Goal: Task Accomplishment & Management: Use online tool/utility

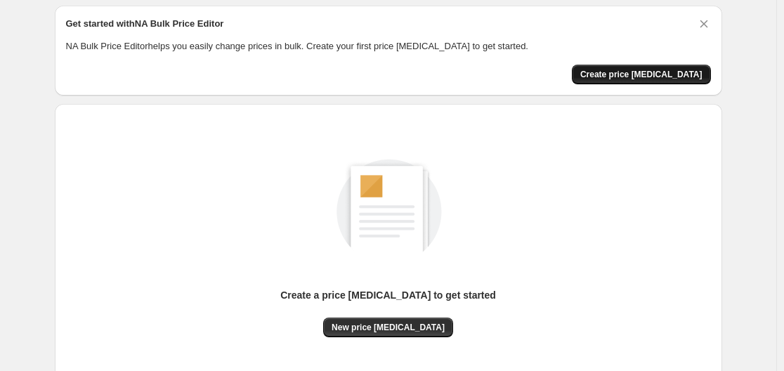
scroll to position [70, 0]
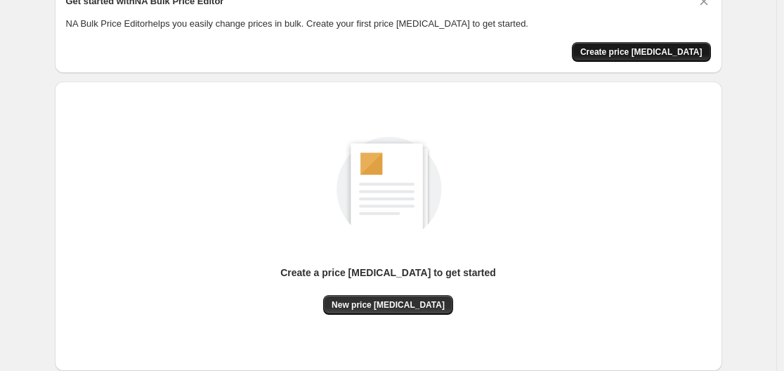
click at [634, 53] on span "Create price change job" at bounding box center [641, 51] width 122 height 11
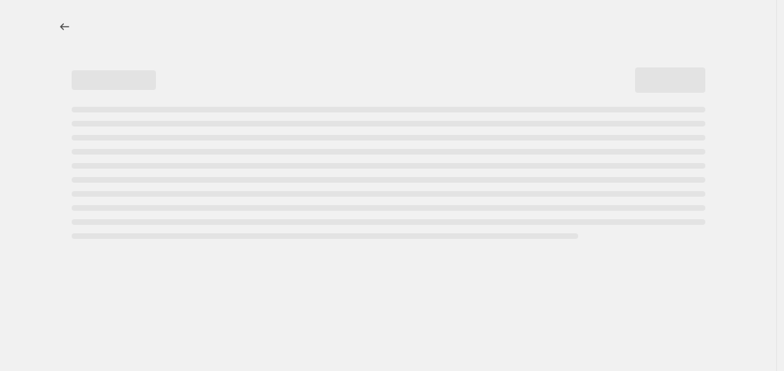
select select "percentage"
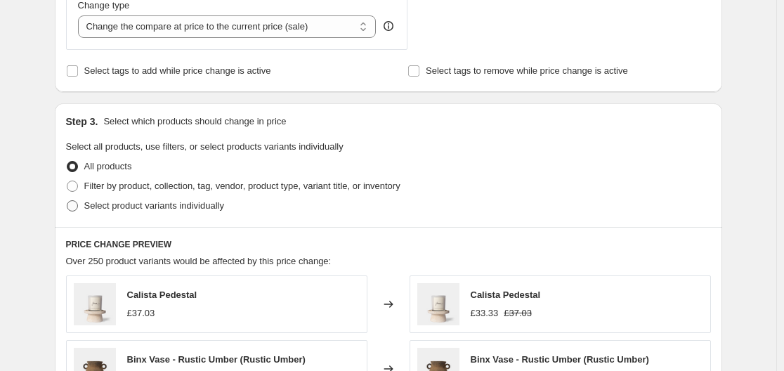
scroll to position [562, 0]
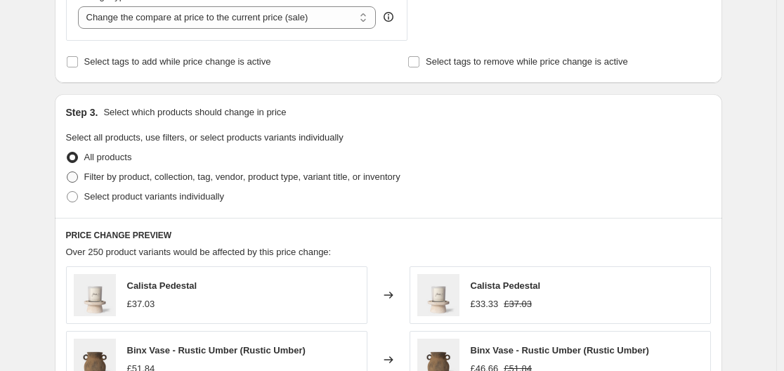
click at [98, 180] on span "Filter by product, collection, tag, vendor, product type, variant title, or inv…" at bounding box center [242, 176] width 316 height 11
click at [67, 172] on input "Filter by product, collection, tag, vendor, product type, variant title, or inv…" at bounding box center [67, 171] width 1 height 1
radio input "true"
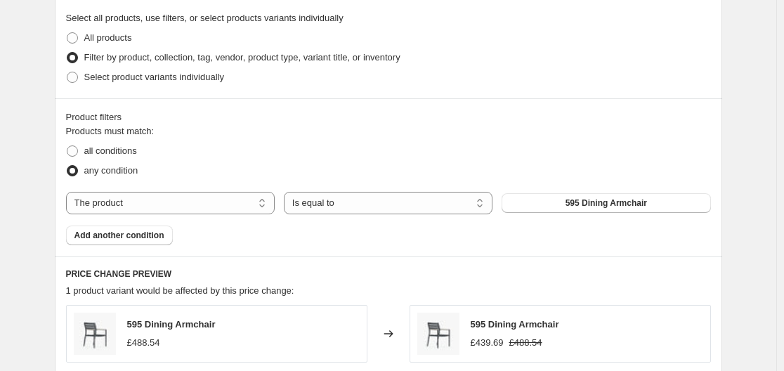
scroll to position [703, 0]
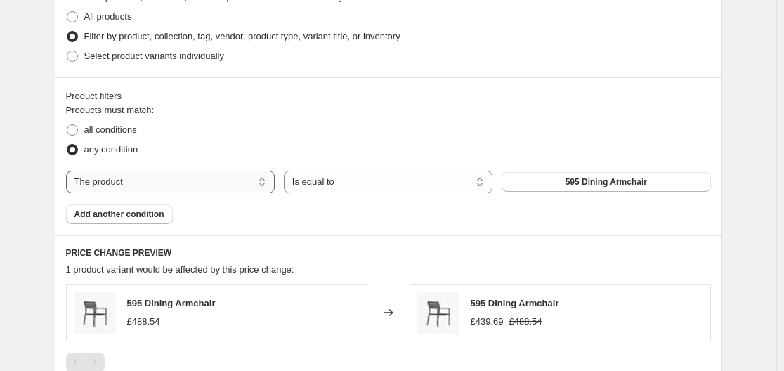
click at [163, 173] on select "The product The product's collection The product's tag The product's vendor The…" at bounding box center [170, 182] width 209 height 22
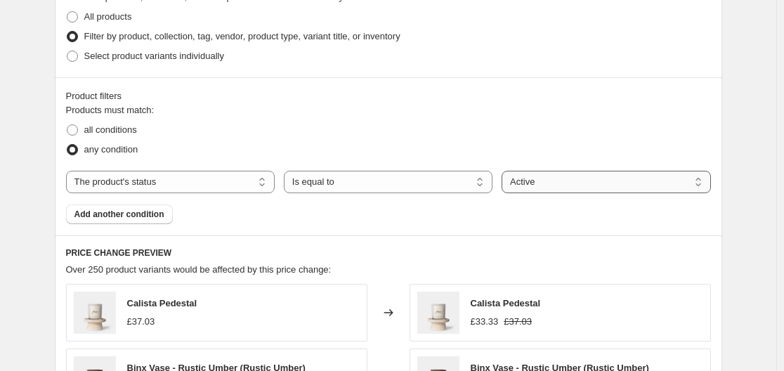
click at [569, 184] on select "Active Draft Archived" at bounding box center [606, 182] width 209 height 22
click at [578, 181] on select "Active Draft Archived" at bounding box center [606, 182] width 209 height 22
click at [235, 179] on select "The product The product's collection The product's tag The product's vendor The…" at bounding box center [170, 182] width 209 height 22
select select "product"
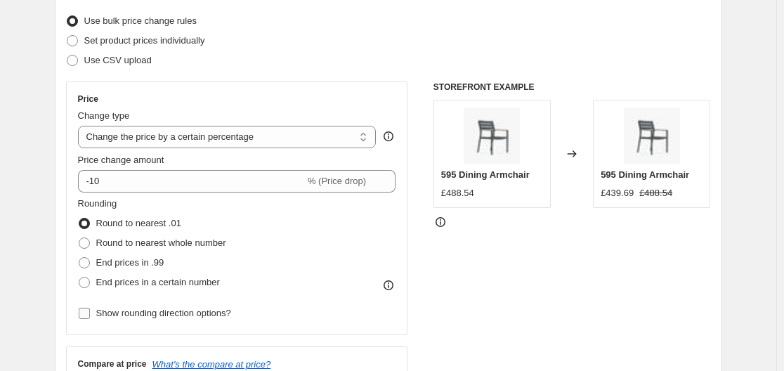
scroll to position [0, 0]
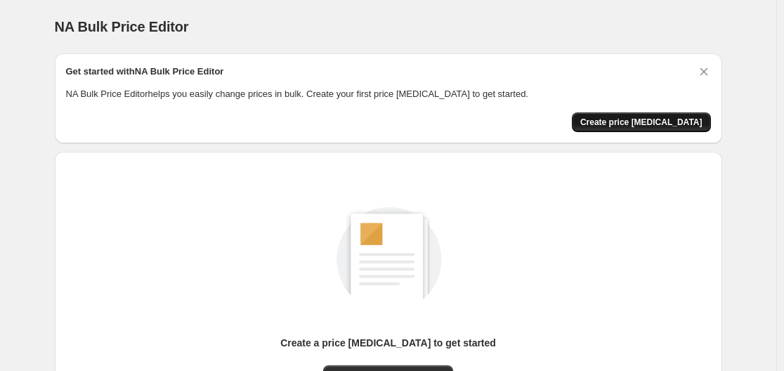
click at [672, 118] on span "Create price change job" at bounding box center [641, 122] width 122 height 11
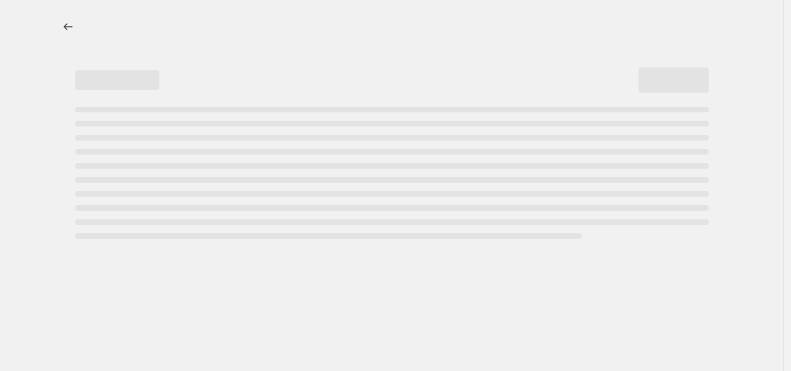
select select "percentage"
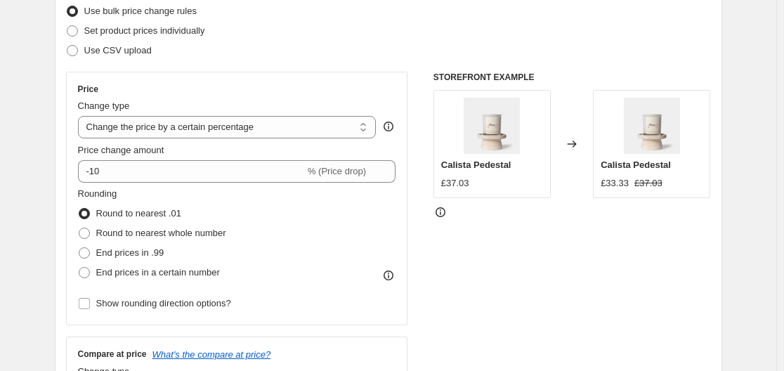
scroll to position [211, 0]
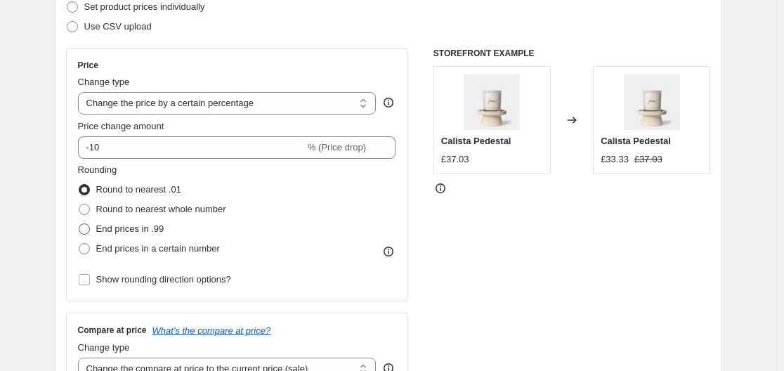
click at [105, 228] on span "End prices in .99" at bounding box center [130, 228] width 68 height 11
click at [79, 224] on input "End prices in .99" at bounding box center [79, 223] width 1 height 1
radio input "true"
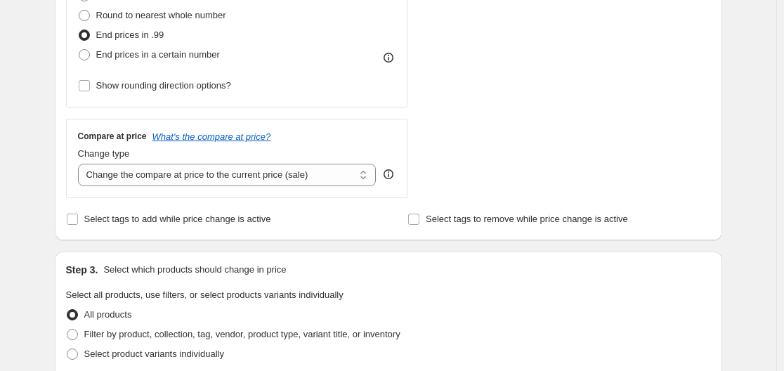
scroll to position [422, 0]
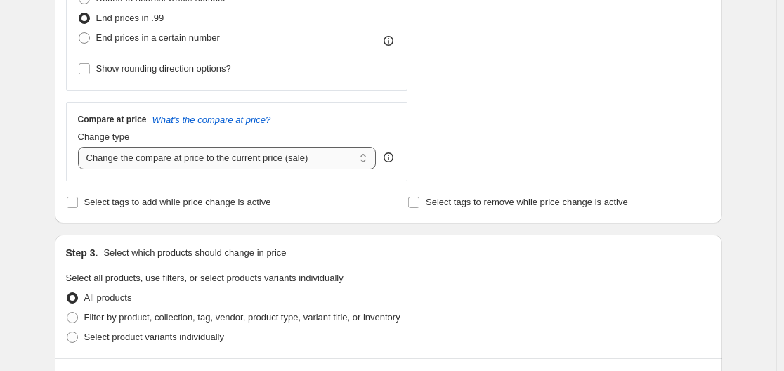
click at [197, 166] on select "Change the compare at price to the current price (sale) Change the compare at p…" at bounding box center [227, 158] width 299 height 22
select select "remove"
click at [81, 147] on select "Change the compare at price to the current price (sale) Change the compare at p…" at bounding box center [227, 158] width 299 height 22
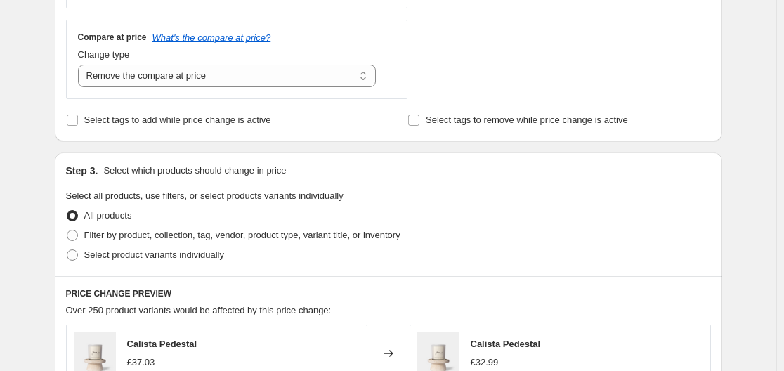
scroll to position [632, 0]
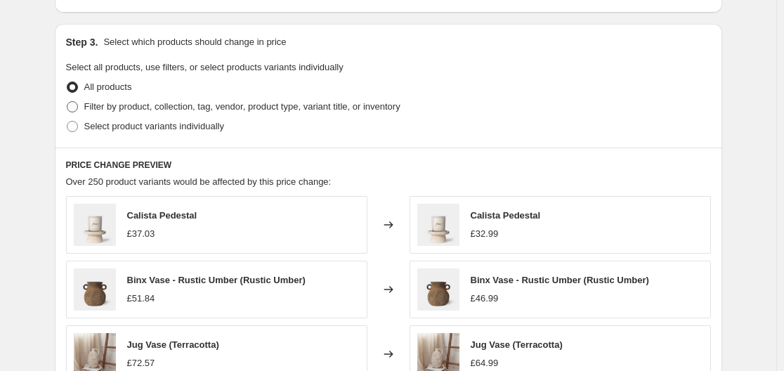
click at [126, 102] on span "Filter by product, collection, tag, vendor, product type, variant title, or inv…" at bounding box center [242, 106] width 316 height 11
click at [77, 105] on span at bounding box center [72, 106] width 11 height 11
click at [67, 102] on input "Filter by product, collection, tag, vendor, product type, variant title, or inv…" at bounding box center [67, 101] width 1 height 1
radio input "true"
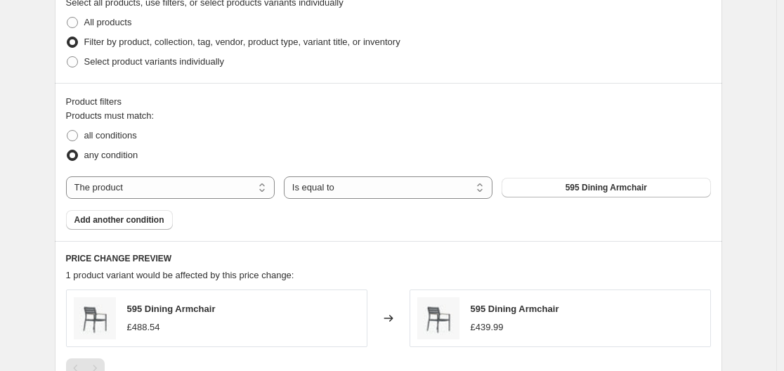
scroll to position [773, 0]
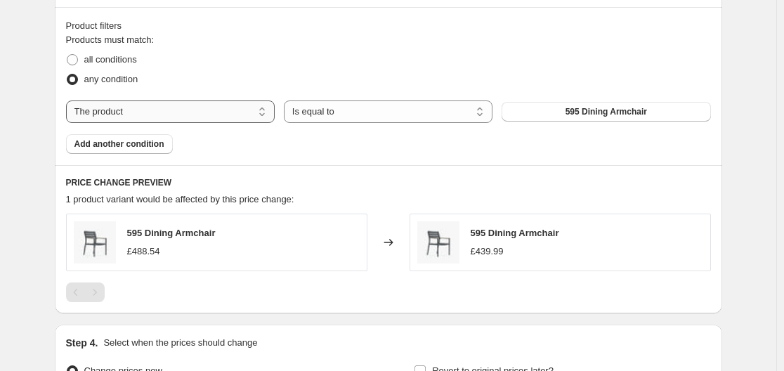
click at [228, 113] on select "The product The product's collection The product's tag The product's vendor The…" at bounding box center [170, 111] width 209 height 22
select select "product_status"
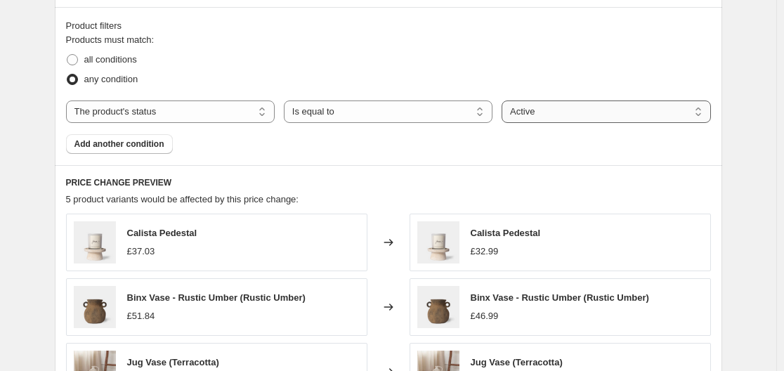
click at [564, 115] on select "Active Draft Archived" at bounding box center [606, 111] width 209 height 22
select select "draft"
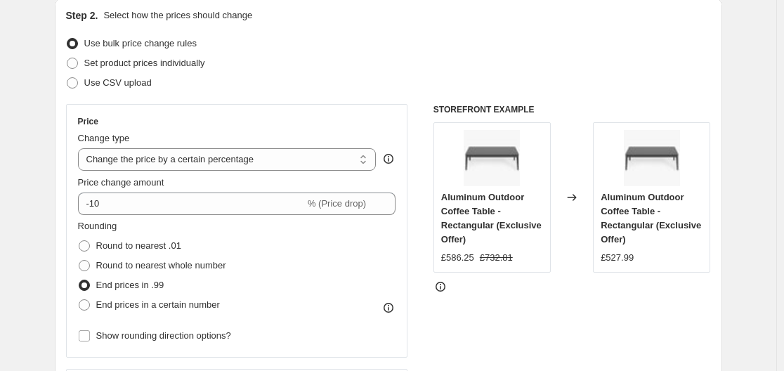
scroll to position [141, 0]
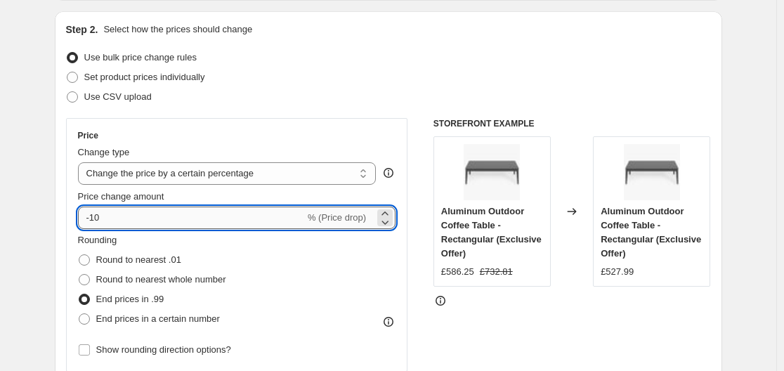
click at [110, 218] on input "-10" at bounding box center [191, 218] width 227 height 22
type input "-1"
type input "-55"
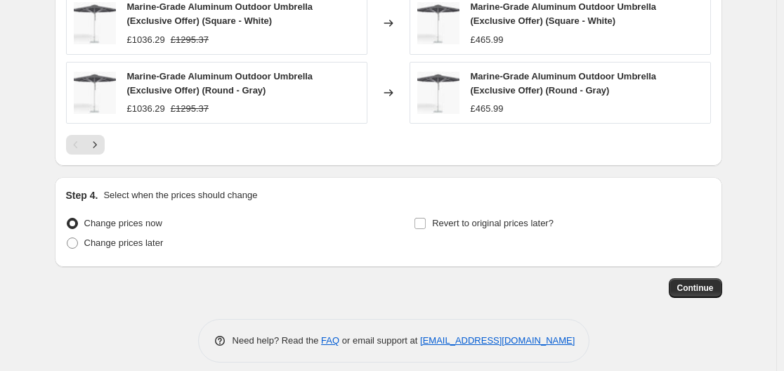
scroll to position [1214, 0]
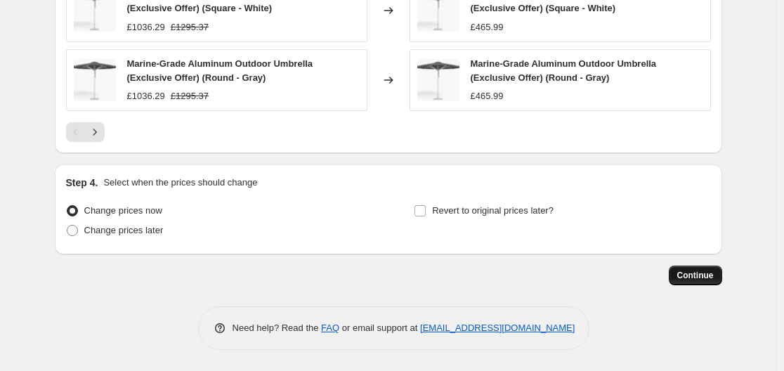
click at [691, 270] on span "Continue" at bounding box center [695, 275] width 37 height 11
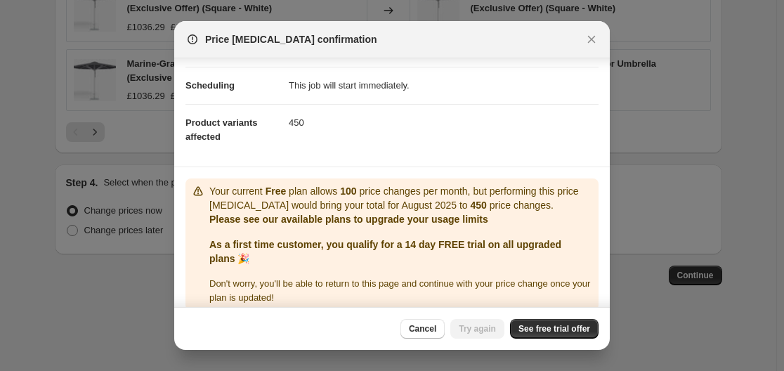
scroll to position [119, 0]
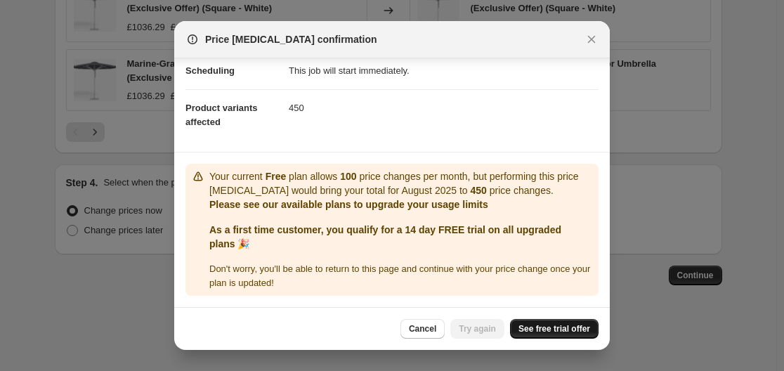
click at [532, 330] on span "See free trial offer" at bounding box center [554, 328] width 72 height 11
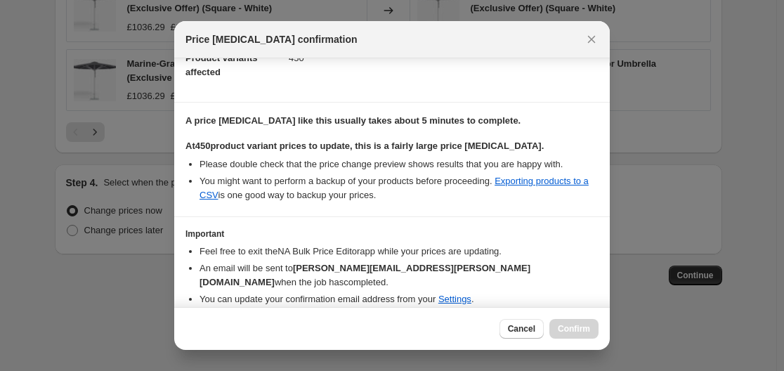
scroll to position [226, 0]
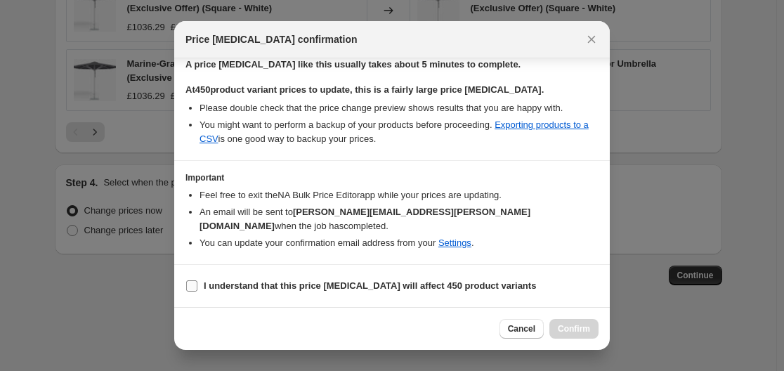
click at [216, 286] on b "I understand that this price change job will affect 450 product variants" at bounding box center [370, 285] width 332 height 11
click at [197, 286] on input "I understand that this price change job will affect 450 product variants" at bounding box center [191, 285] width 11 height 11
checkbox input "true"
click at [580, 323] on button "Confirm" at bounding box center [573, 329] width 49 height 20
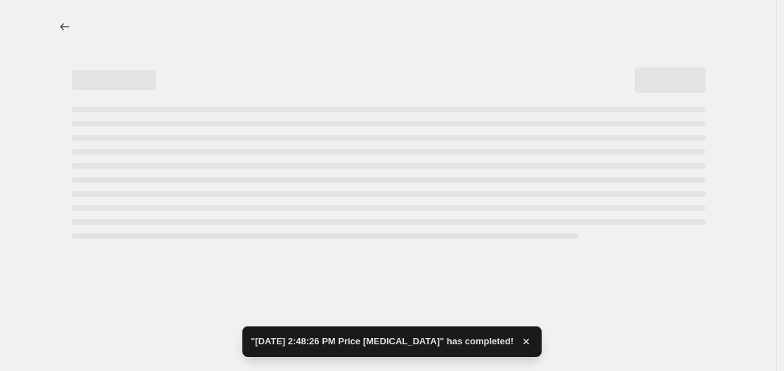
select select "percentage"
select select "remove"
select select "product_status"
select select "draft"
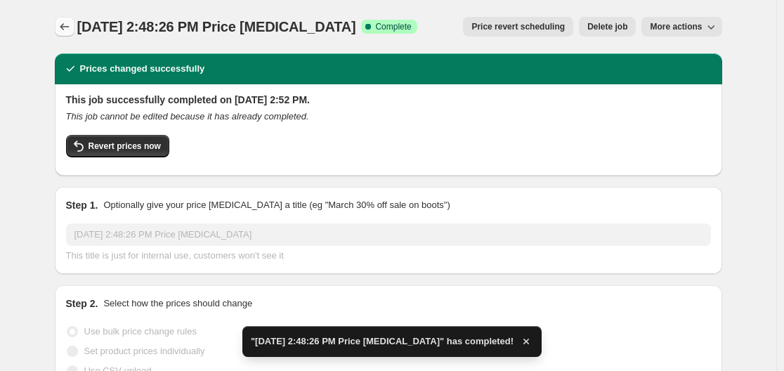
click at [67, 28] on icon "Price change jobs" at bounding box center [65, 27] width 14 height 14
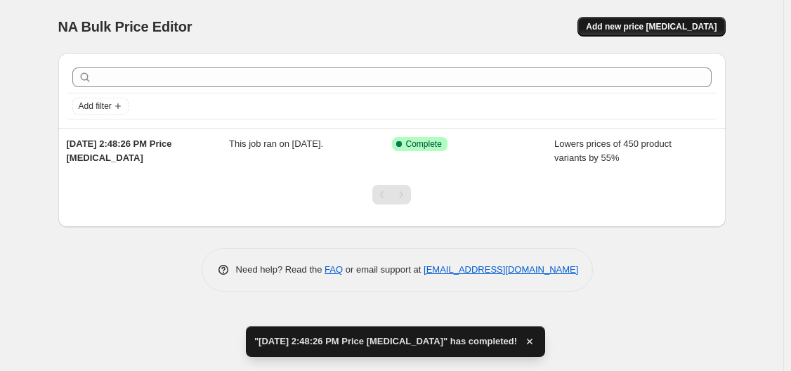
click at [645, 31] on span "Add new price change job" at bounding box center [651, 26] width 131 height 11
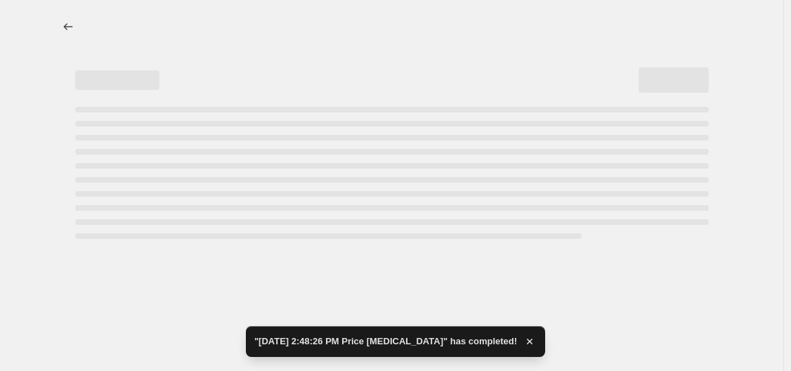
select select "percentage"
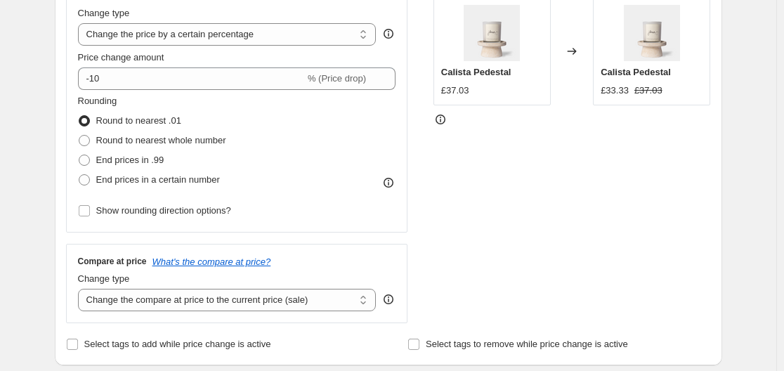
scroll to position [281, 0]
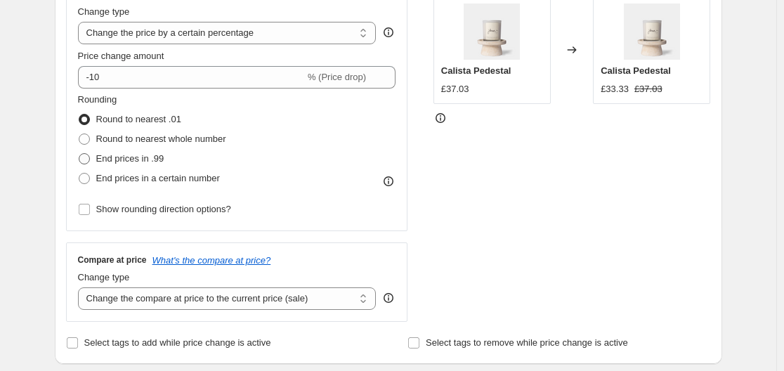
click at [90, 157] on span at bounding box center [84, 158] width 11 height 11
click at [79, 154] on input "End prices in .99" at bounding box center [79, 153] width 1 height 1
radio input "true"
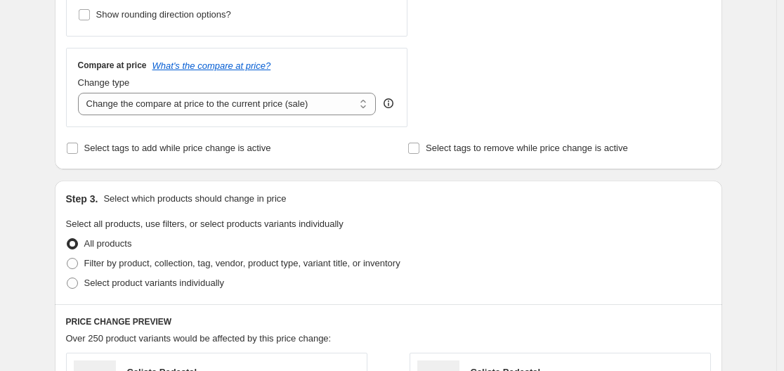
scroll to position [492, 0]
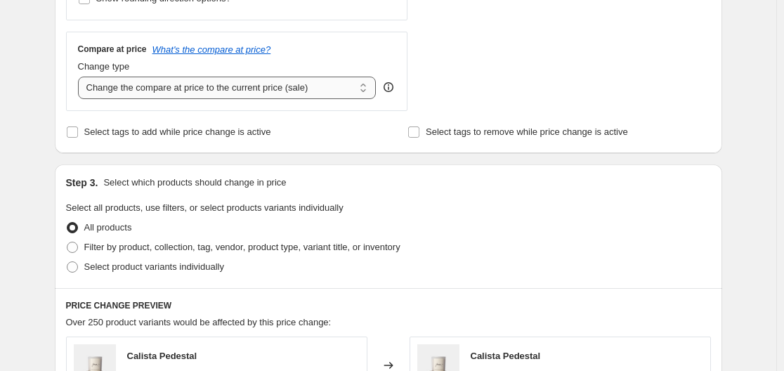
drag, startPoint x: 205, startPoint y: 87, endPoint x: 206, endPoint y: 98, distance: 10.6
click at [206, 87] on select "Change the compare at price to the current price (sale) Change the compare at p…" at bounding box center [227, 88] width 299 height 22
select select "remove"
click at [81, 77] on select "Change the compare at price to the current price (sale) Change the compare at p…" at bounding box center [227, 88] width 299 height 22
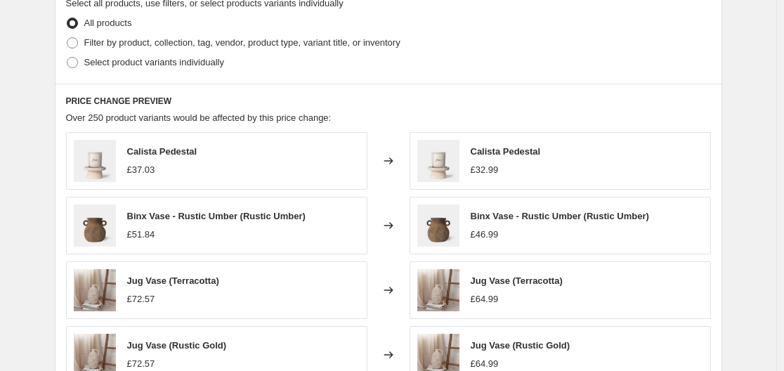
scroll to position [703, 0]
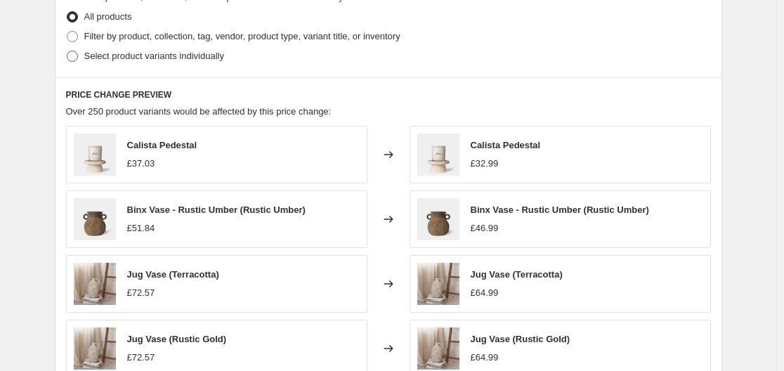
click at [74, 56] on span at bounding box center [72, 56] width 11 height 11
click at [67, 51] on input "Select product variants individually" at bounding box center [67, 51] width 1 height 1
radio input "true"
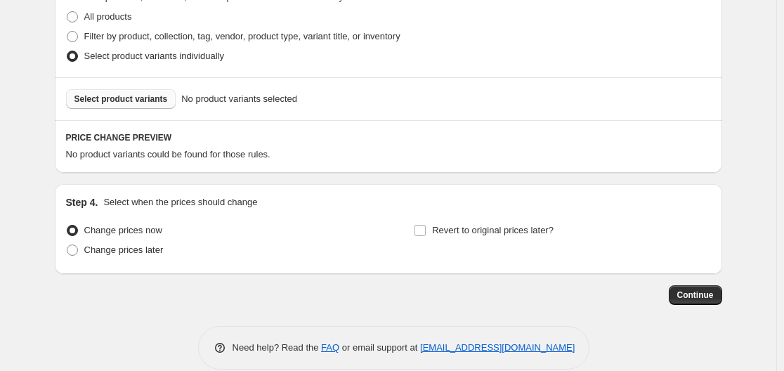
drag, startPoint x: 147, startPoint y: 110, endPoint x: 152, endPoint y: 105, distance: 7.5
click at [146, 110] on div "Select product variants No product variants selected" at bounding box center [388, 98] width 667 height 43
click at [155, 102] on span "Select product variants" at bounding box center [120, 98] width 93 height 11
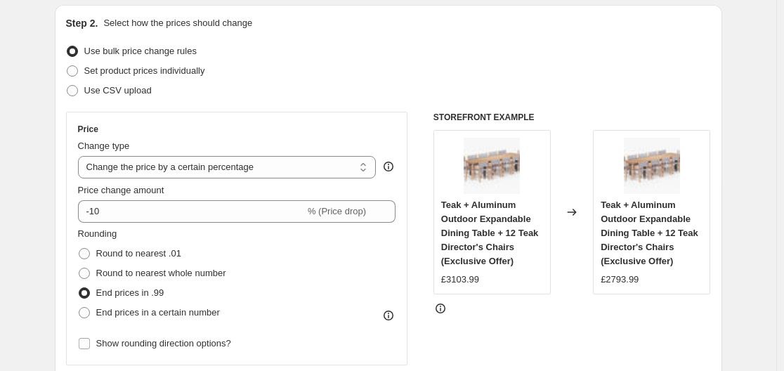
scroll to position [281, 0]
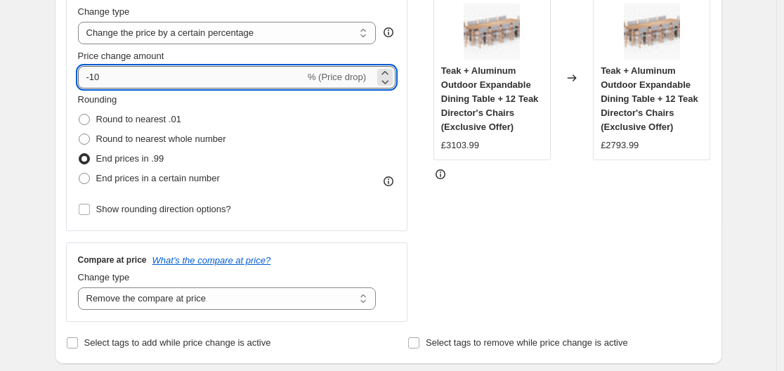
click at [129, 80] on input "-10" at bounding box center [191, 77] width 227 height 22
type input "-1"
type input "-64"
click at [63, 169] on div "Step 2. Select how the prices should change Use bulk price change rules Set pro…" at bounding box center [388, 117] width 667 height 493
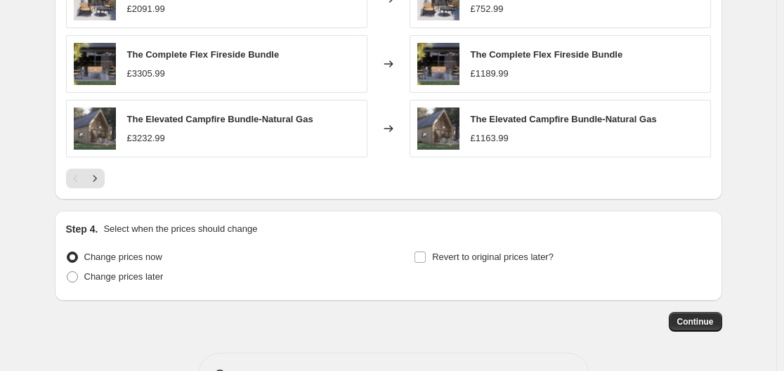
scroll to position [1081, 0]
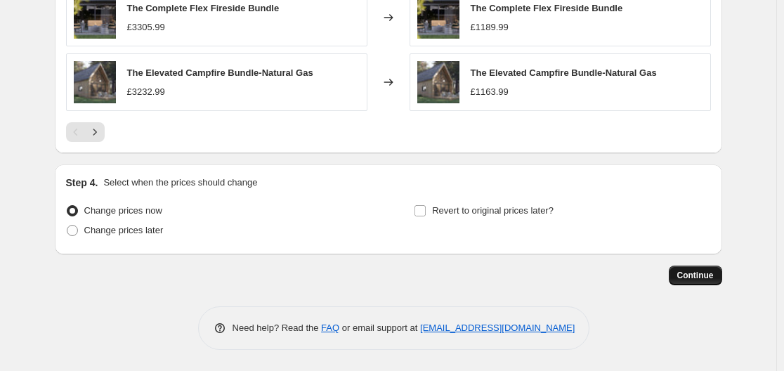
click at [685, 273] on span "Continue" at bounding box center [695, 275] width 37 height 11
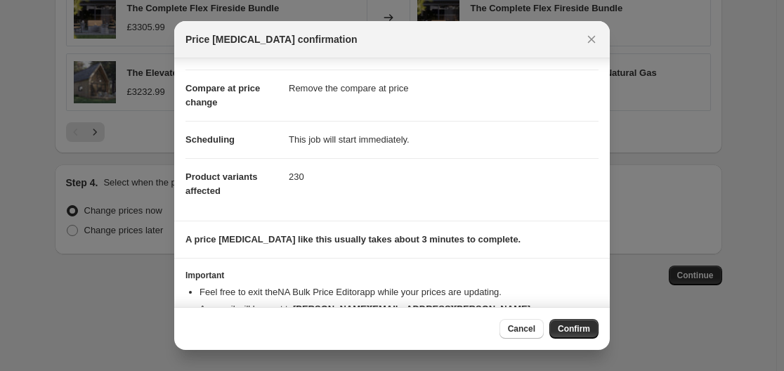
scroll to position [91, 0]
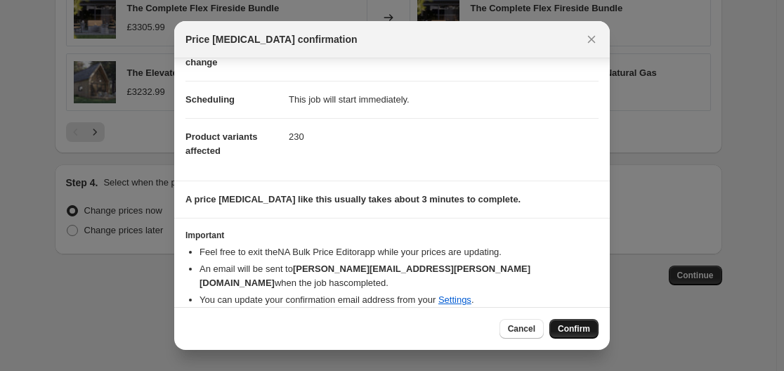
click at [583, 327] on span "Confirm" at bounding box center [574, 328] width 32 height 11
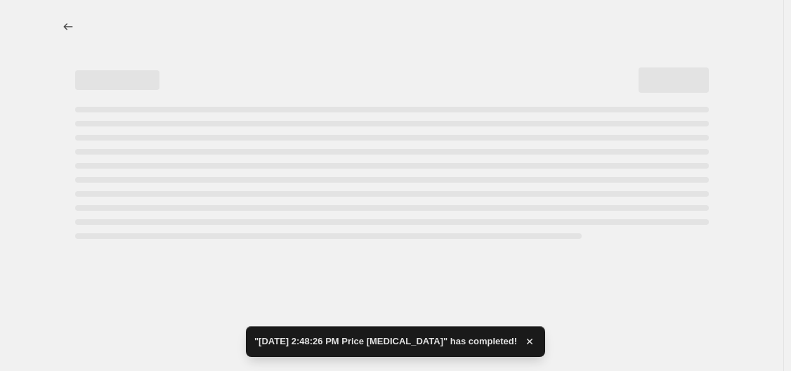
select select "percentage"
select select "remove"
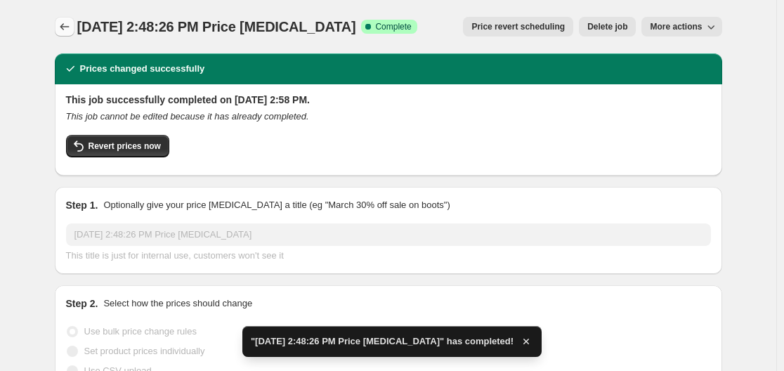
click at [65, 26] on icon "Price change jobs" at bounding box center [64, 26] width 9 height 7
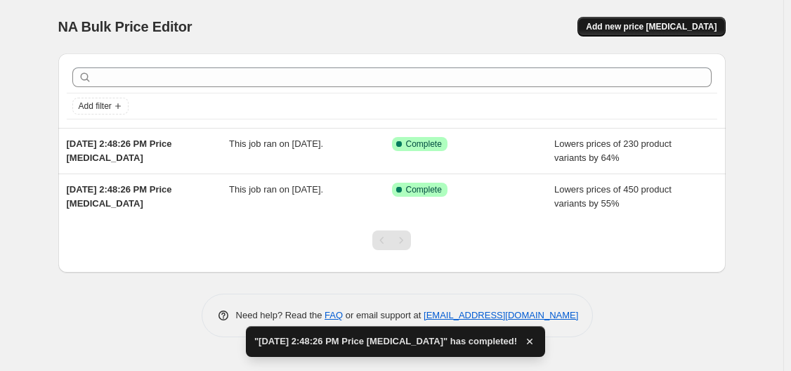
click at [637, 25] on span "Add new price change job" at bounding box center [651, 26] width 131 height 11
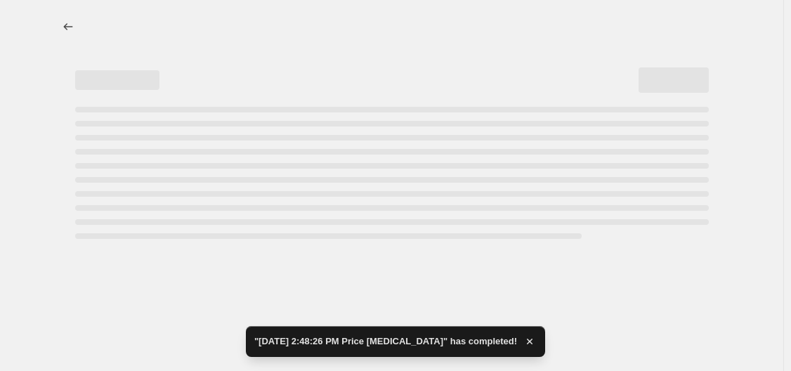
select select "percentage"
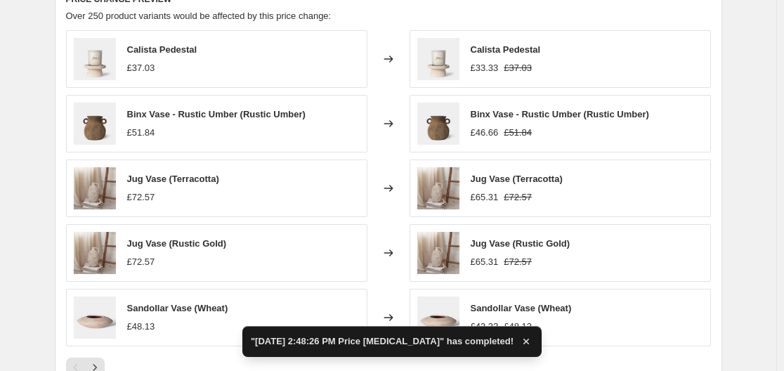
scroll to position [632, 0]
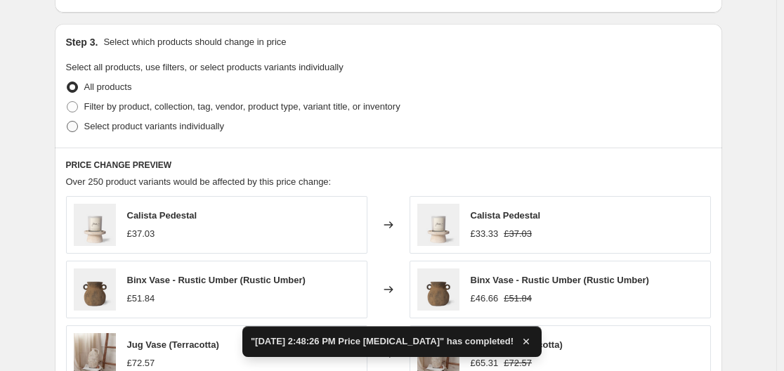
click at [157, 121] on span "Select product variants individually" at bounding box center [154, 126] width 140 height 11
click at [67, 121] on input "Select product variants individually" at bounding box center [67, 121] width 1 height 1
radio input "true"
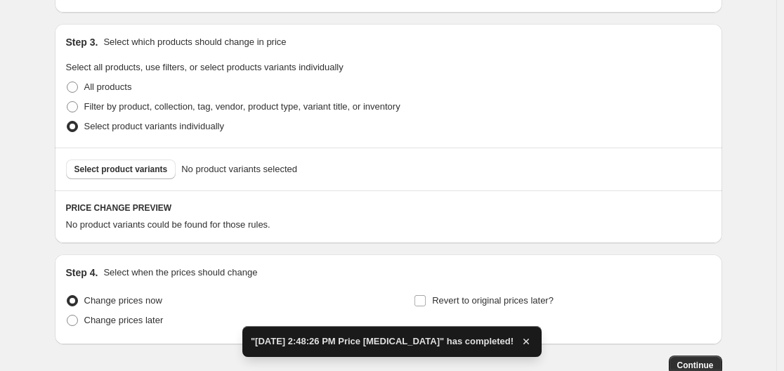
click at [139, 171] on span "Select product variants" at bounding box center [120, 169] width 93 height 11
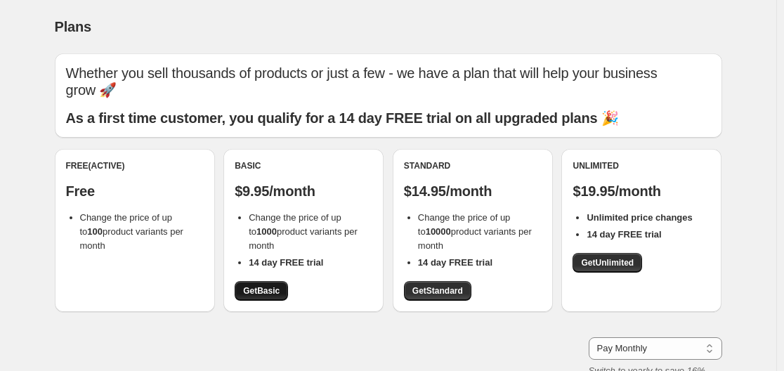
click at [273, 299] on link "Get Basic" at bounding box center [261, 291] width 53 height 20
